Goal: Use online tool/utility: Use online tool/utility

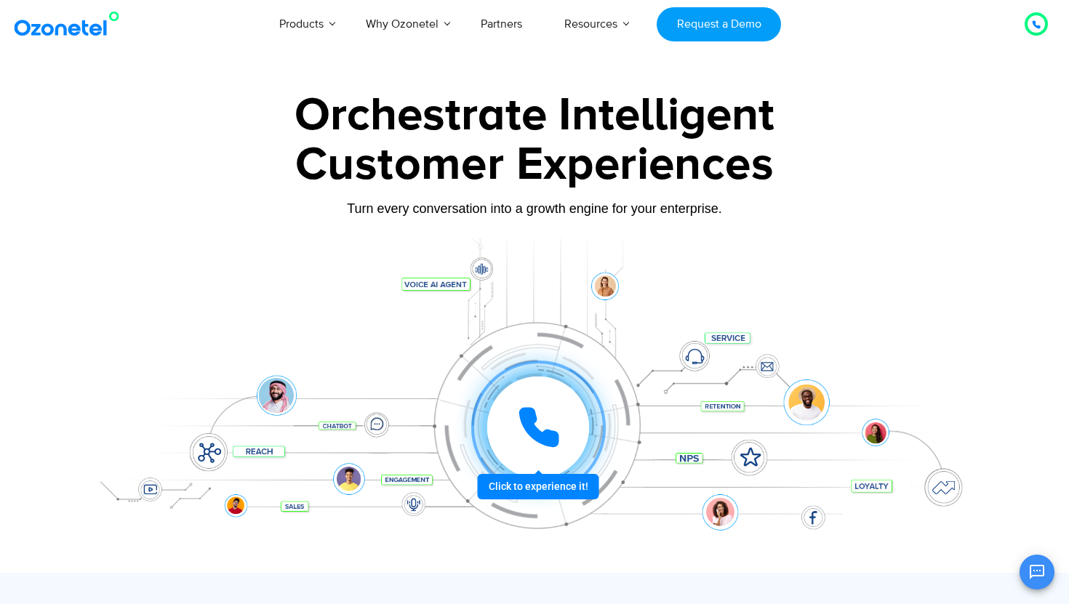
click at [542, 481] on div at bounding box center [538, 428] width 108 height 108
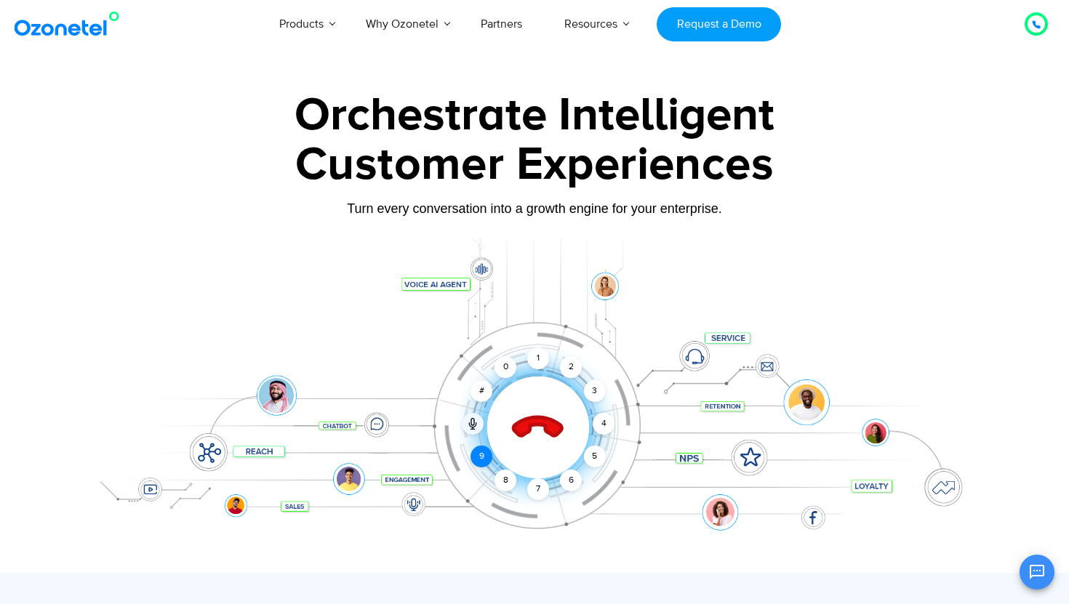
click at [483, 459] on div "9" at bounding box center [481, 457] width 22 height 22
click at [509, 369] on div "0" at bounding box center [505, 367] width 22 height 22
drag, startPoint x: 537, startPoint y: 377, endPoint x: 577, endPoint y: 408, distance: 50.8
click at [577, 408] on div at bounding box center [538, 428] width 144 height 144
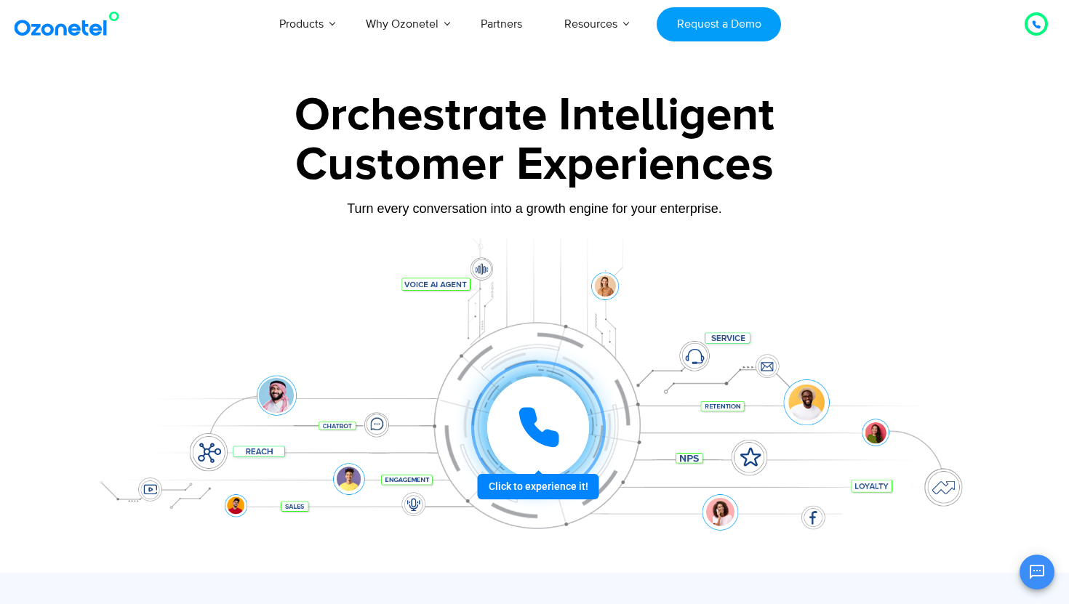
drag, startPoint x: 547, startPoint y: 361, endPoint x: 539, endPoint y: 468, distance: 106.5
click at [539, 428] on div "Click to experience it! Call ended 1 2 3 4 5 6 7 8 9 # 0" at bounding box center [538, 428] width 902 height 0
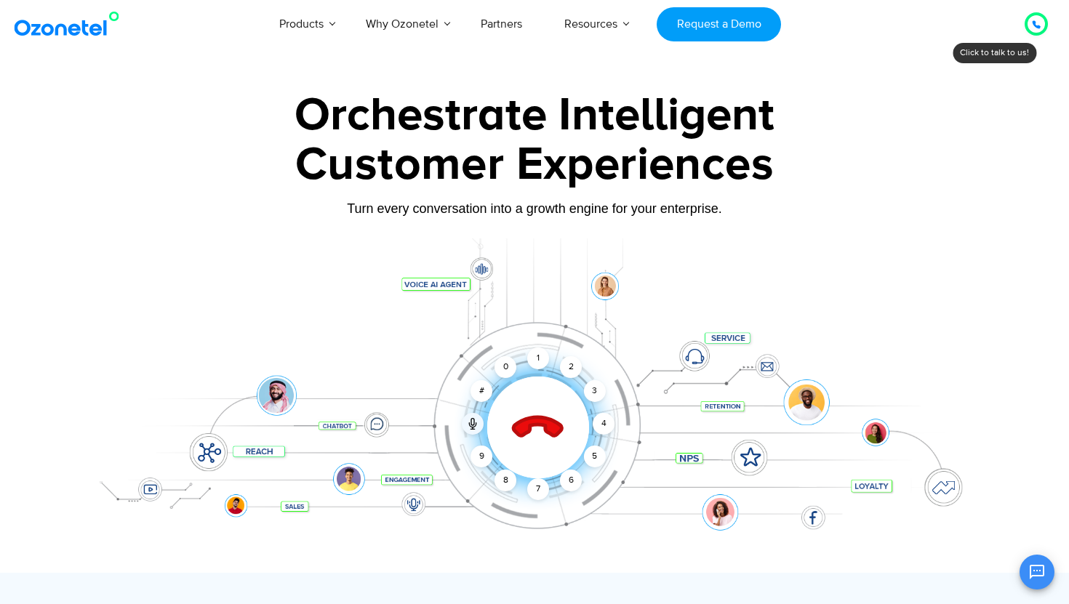
click at [849, 251] on div at bounding box center [534, 405] width 909 height 334
click at [824, 294] on div "Click to end call Call connected 1 2 3 4 5 6 7 8 9 # 0" at bounding box center [534, 398] width 909 height 247
click at [603, 422] on div "4" at bounding box center [604, 424] width 22 height 22
click at [569, 369] on div "2" at bounding box center [571, 367] width 22 height 22
click at [569, 359] on div "2" at bounding box center [571, 367] width 22 height 22
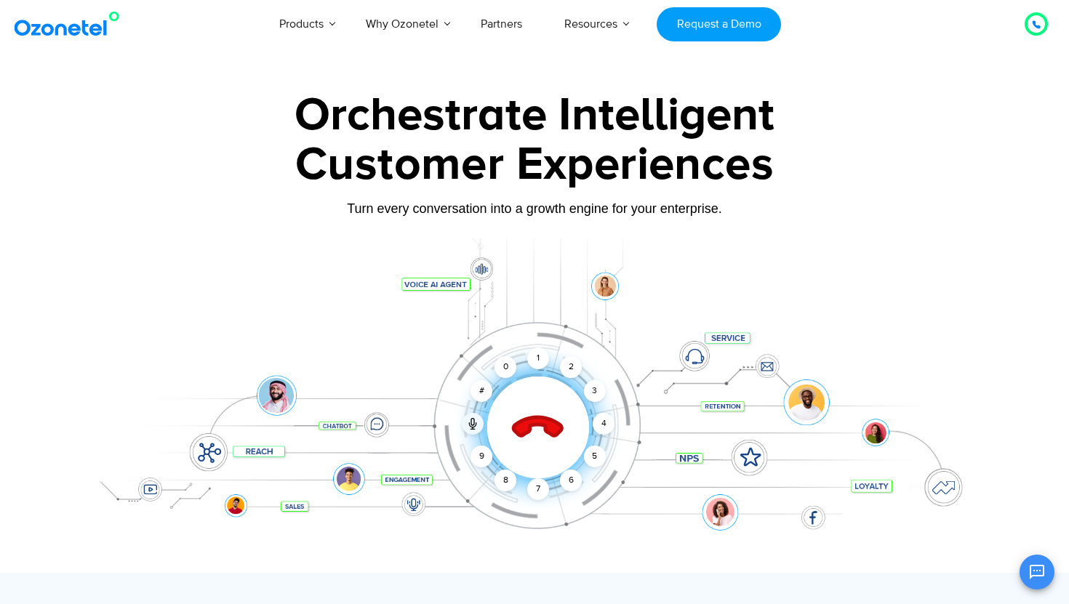
click at [850, 286] on div "Click to end call Call connected 1 2 3 4 5 6 7 8 9 # 0" at bounding box center [534, 398] width 909 height 247
click at [1038, 27] on icon at bounding box center [1035, 24] width 7 height 7
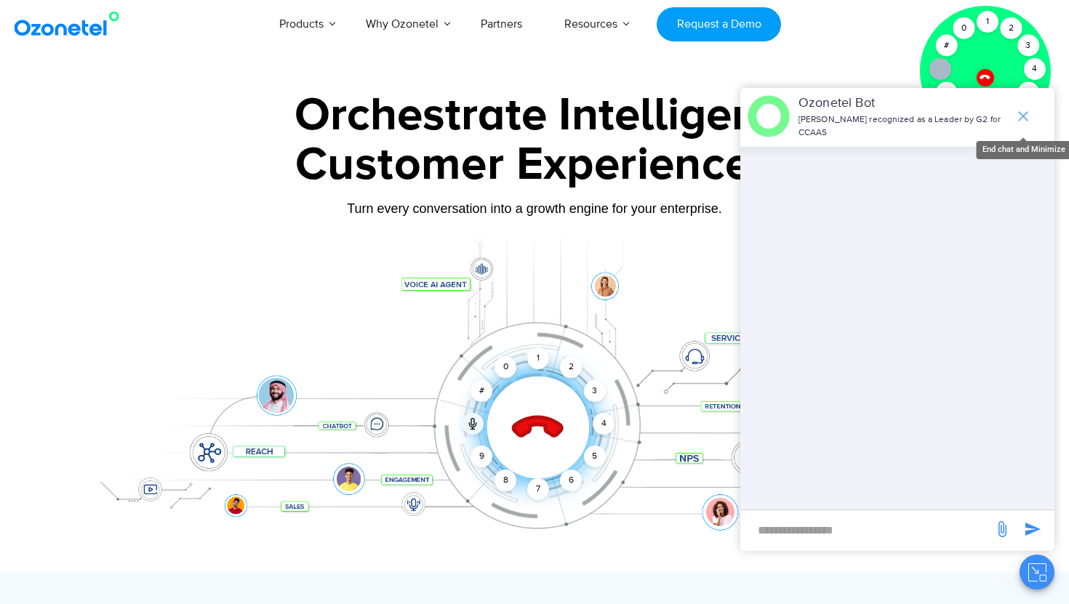
click at [1025, 117] on icon "end chat or minimize" at bounding box center [1022, 116] width 17 height 17
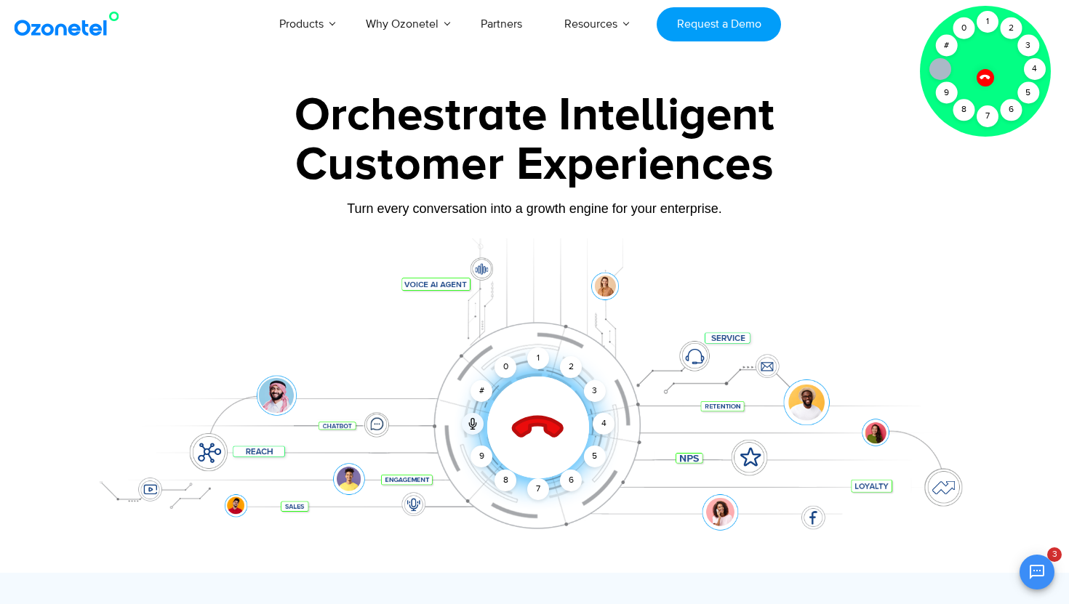
click at [945, 198] on div "Customer Experiences" at bounding box center [534, 165] width 909 height 70
